Goal: Information Seeking & Learning: Understand process/instructions

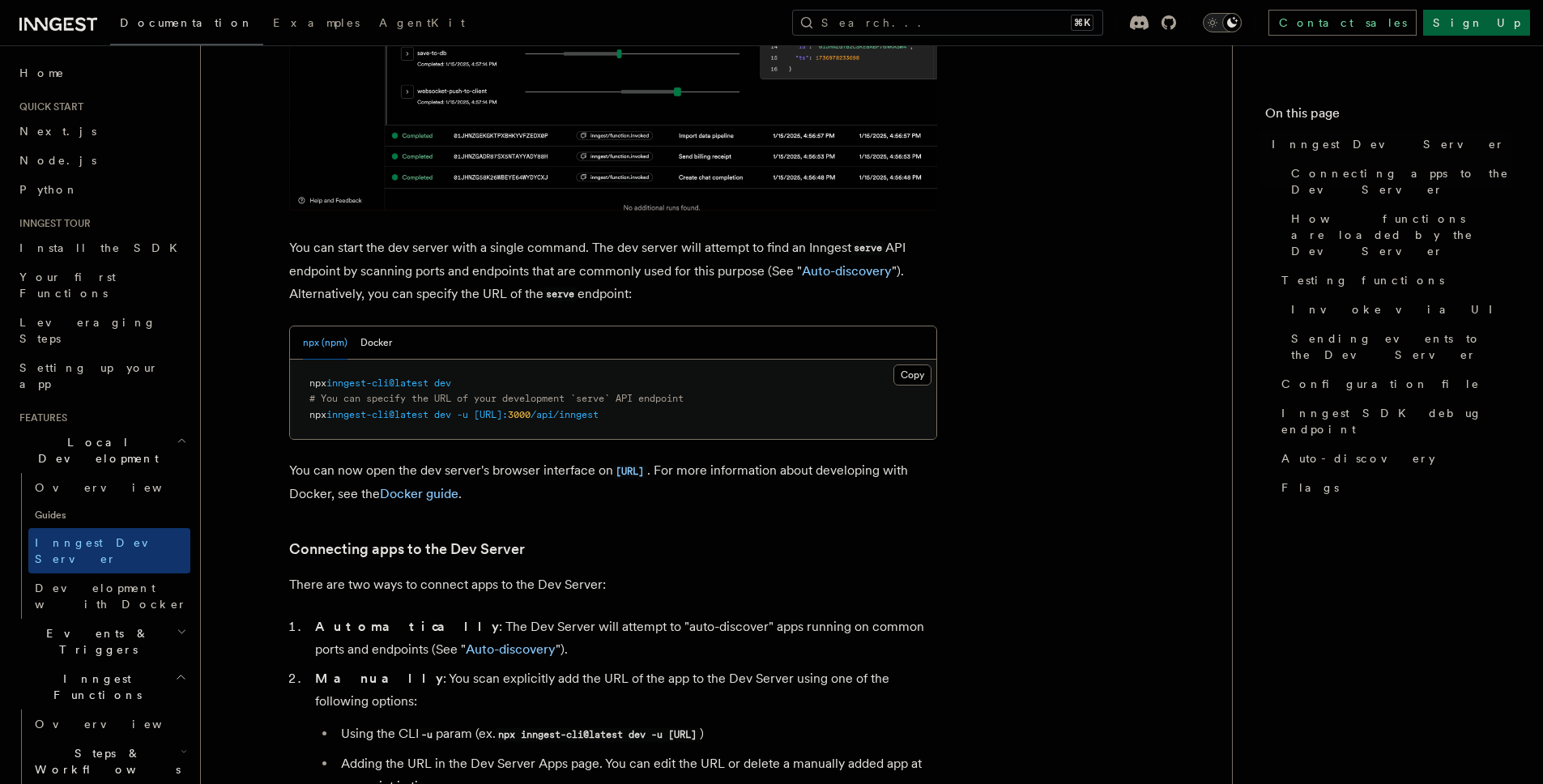
scroll to position [531, 0]
